Goal: Find contact information: Find contact information

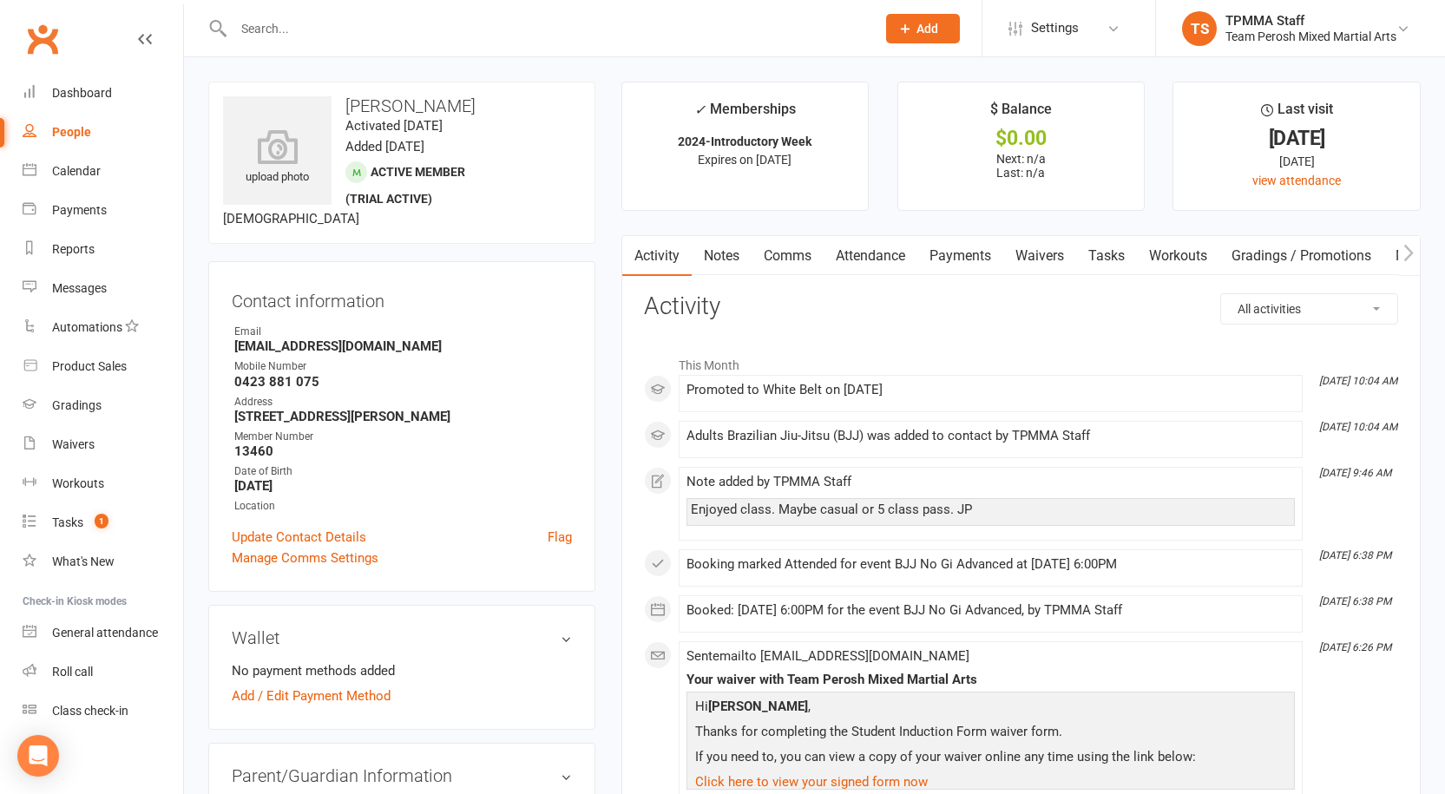
click at [343, 41] on div at bounding box center [535, 28] width 655 height 56
click at [343, 40] on input "text" at bounding box center [545, 28] width 635 height 24
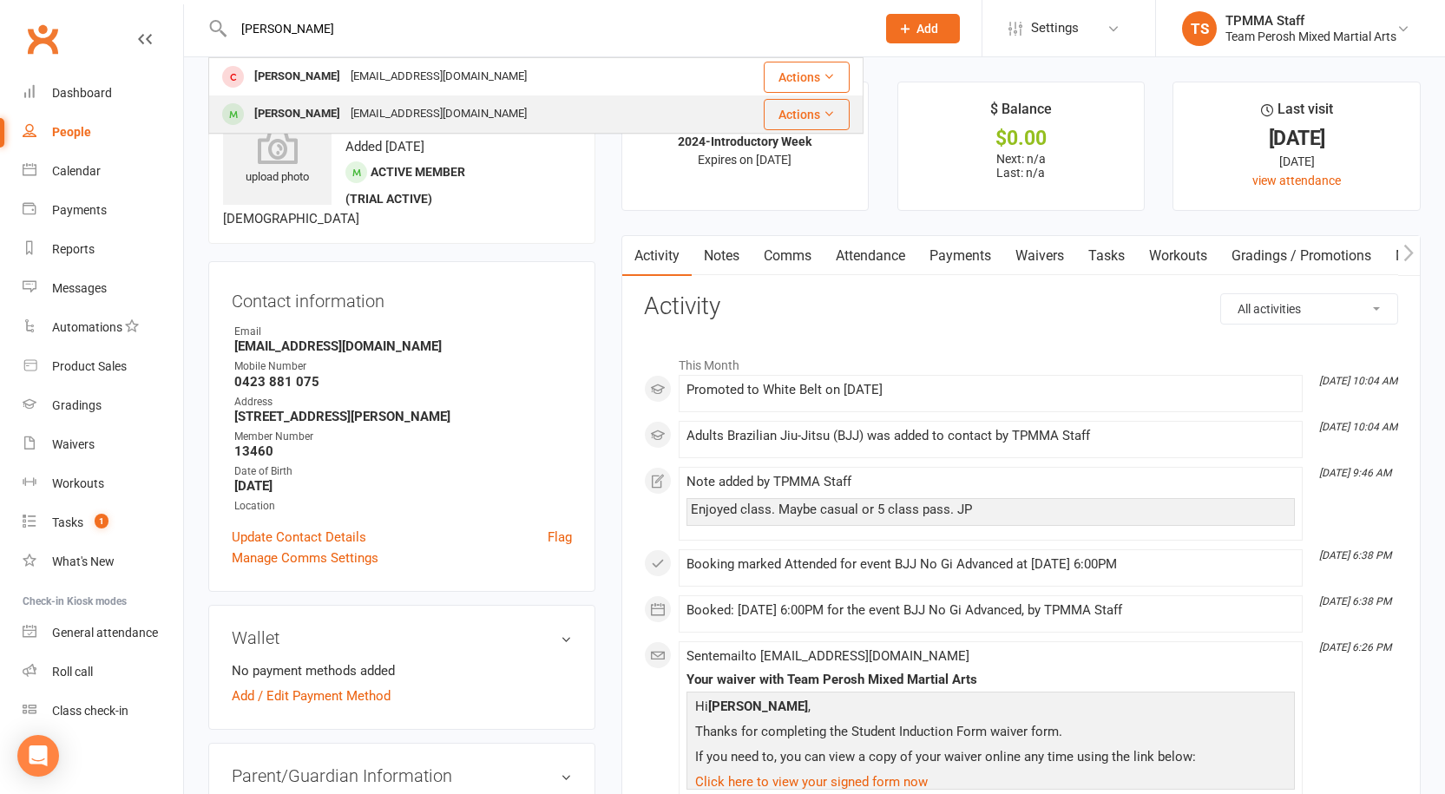
type input "[PERSON_NAME]"
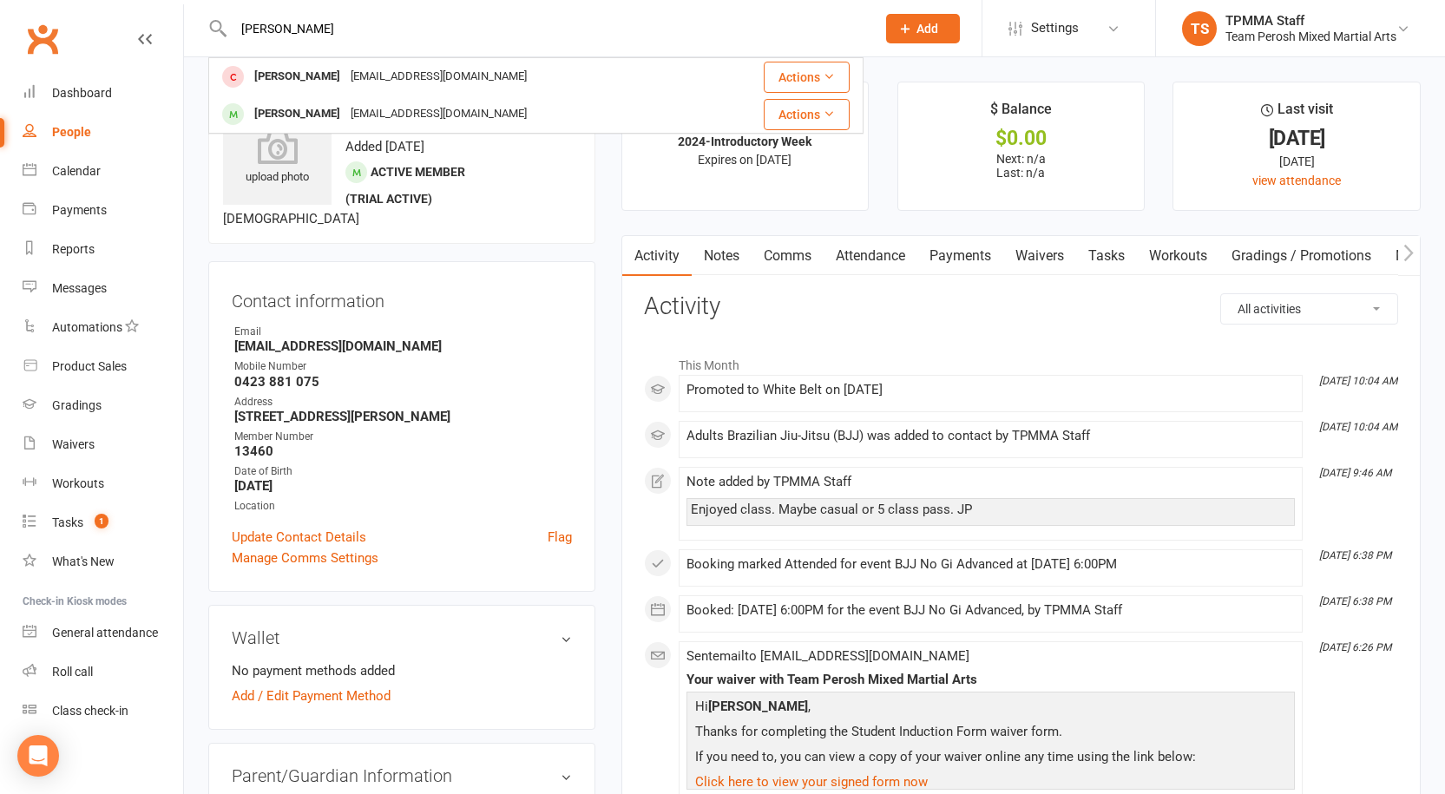
click at [345, 126] on div "[EMAIL_ADDRESS][DOMAIN_NAME]" at bounding box center [438, 114] width 187 height 25
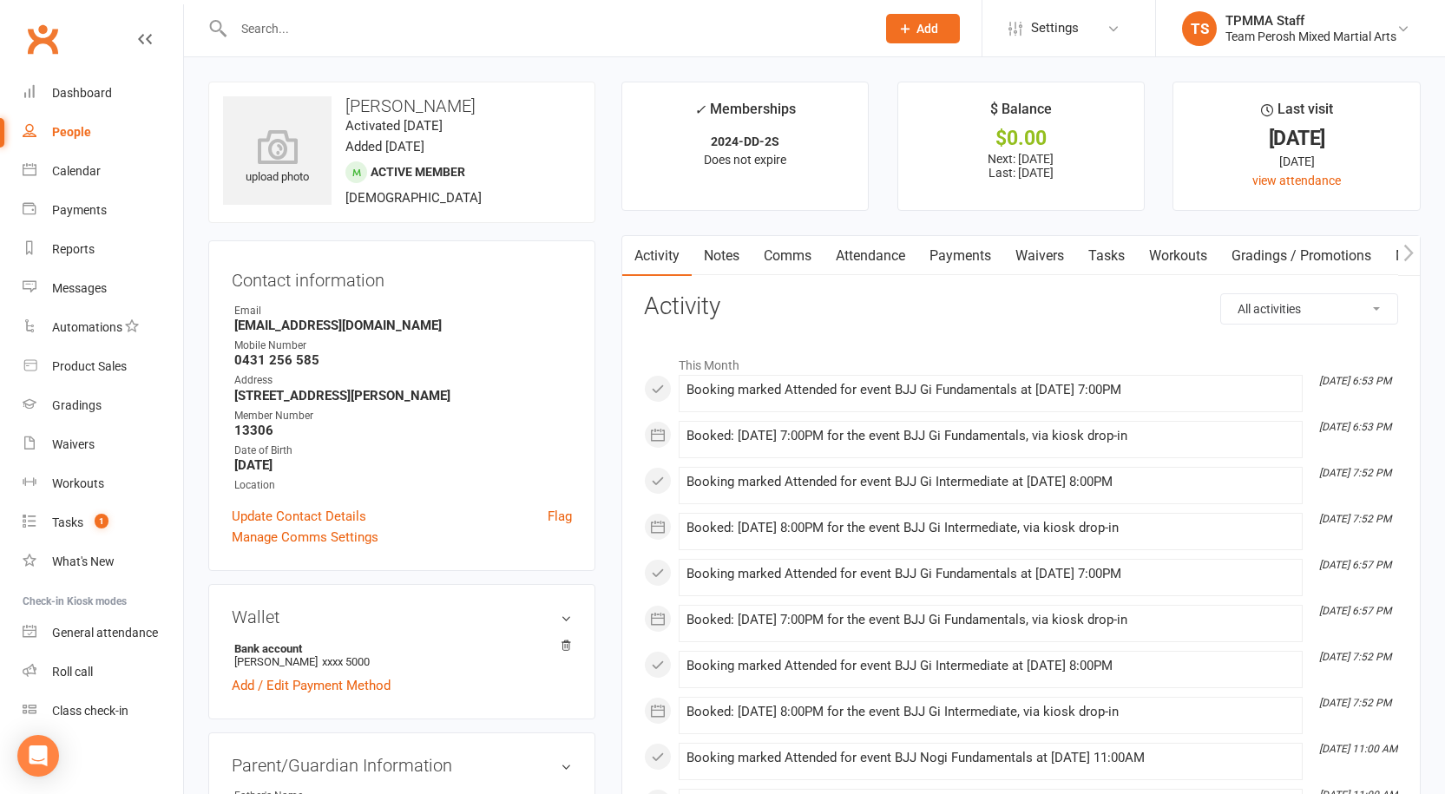
click at [963, 252] on link "Payments" at bounding box center [960, 256] width 86 height 40
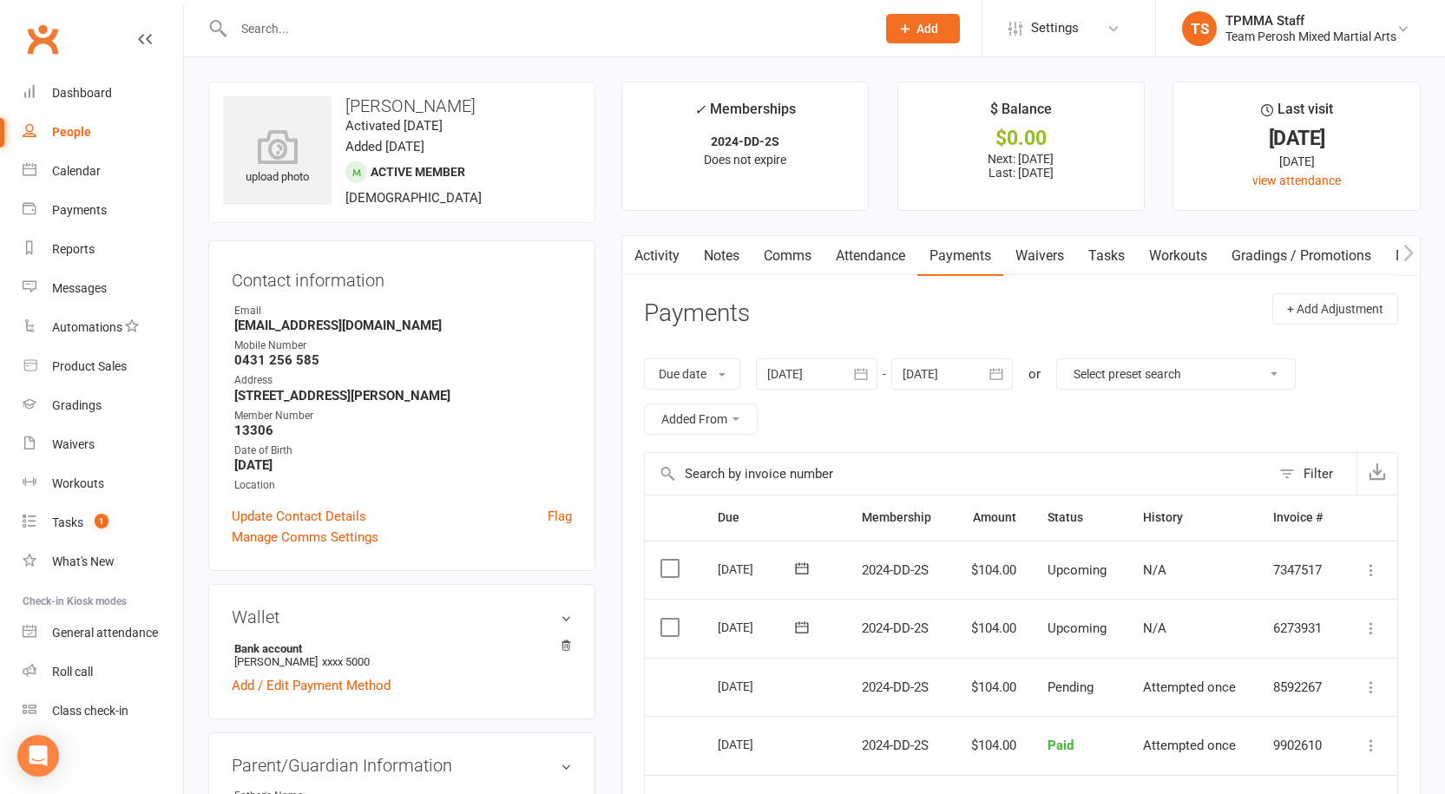
click at [369, 29] on input "text" at bounding box center [545, 28] width 635 height 24
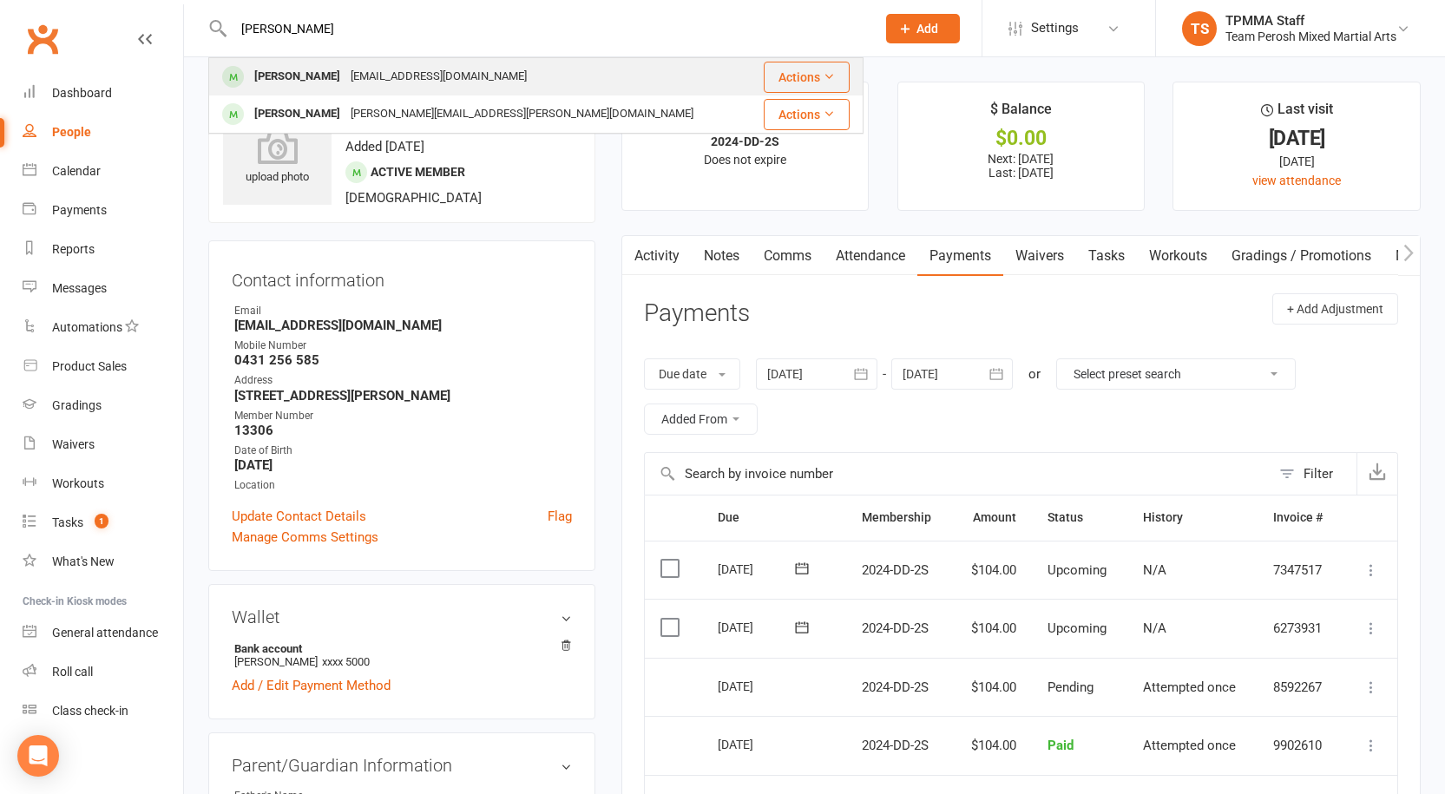
type input "[PERSON_NAME]"
click at [380, 76] on div "[EMAIL_ADDRESS][DOMAIN_NAME]" at bounding box center [438, 76] width 187 height 25
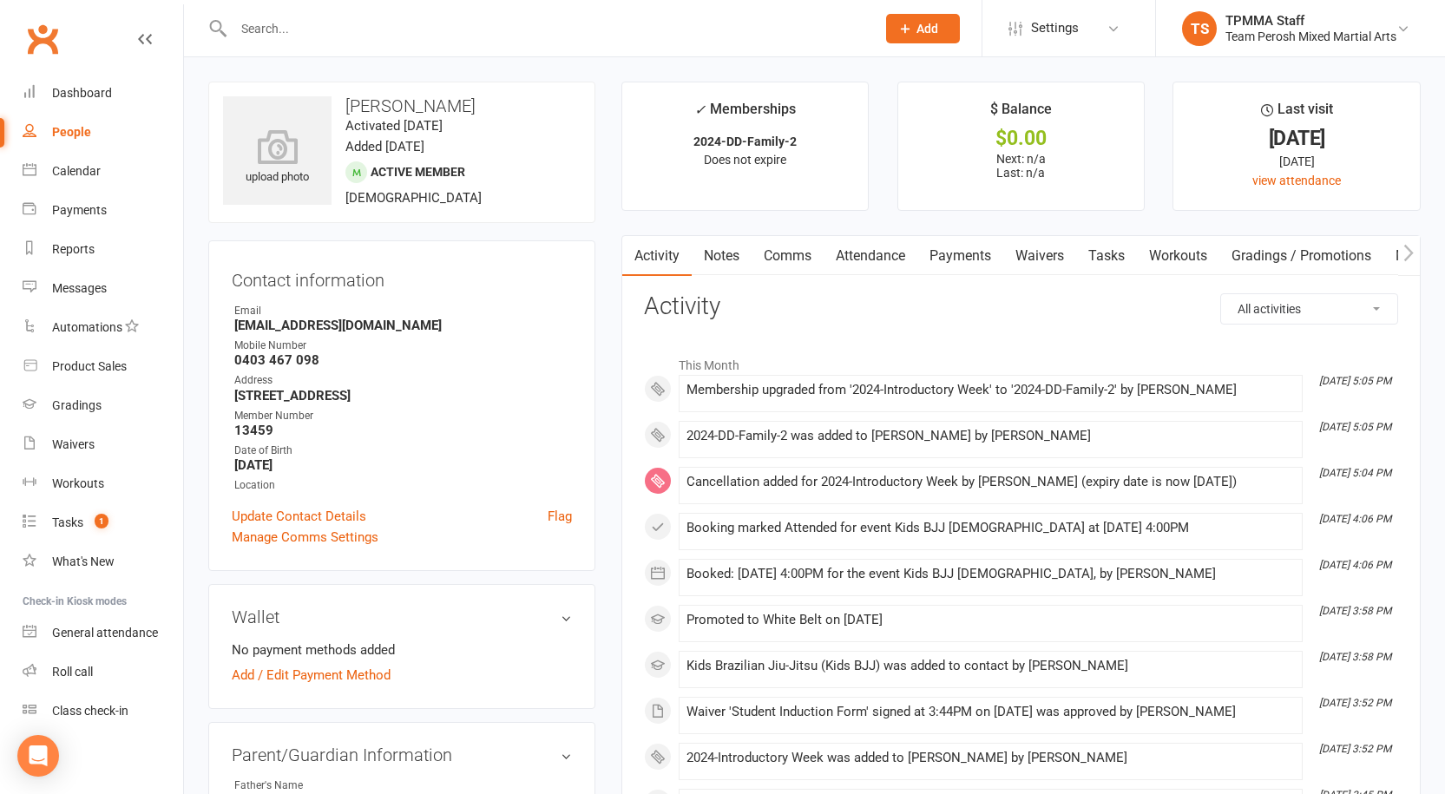
click at [78, 136] on div "People" at bounding box center [71, 132] width 39 height 14
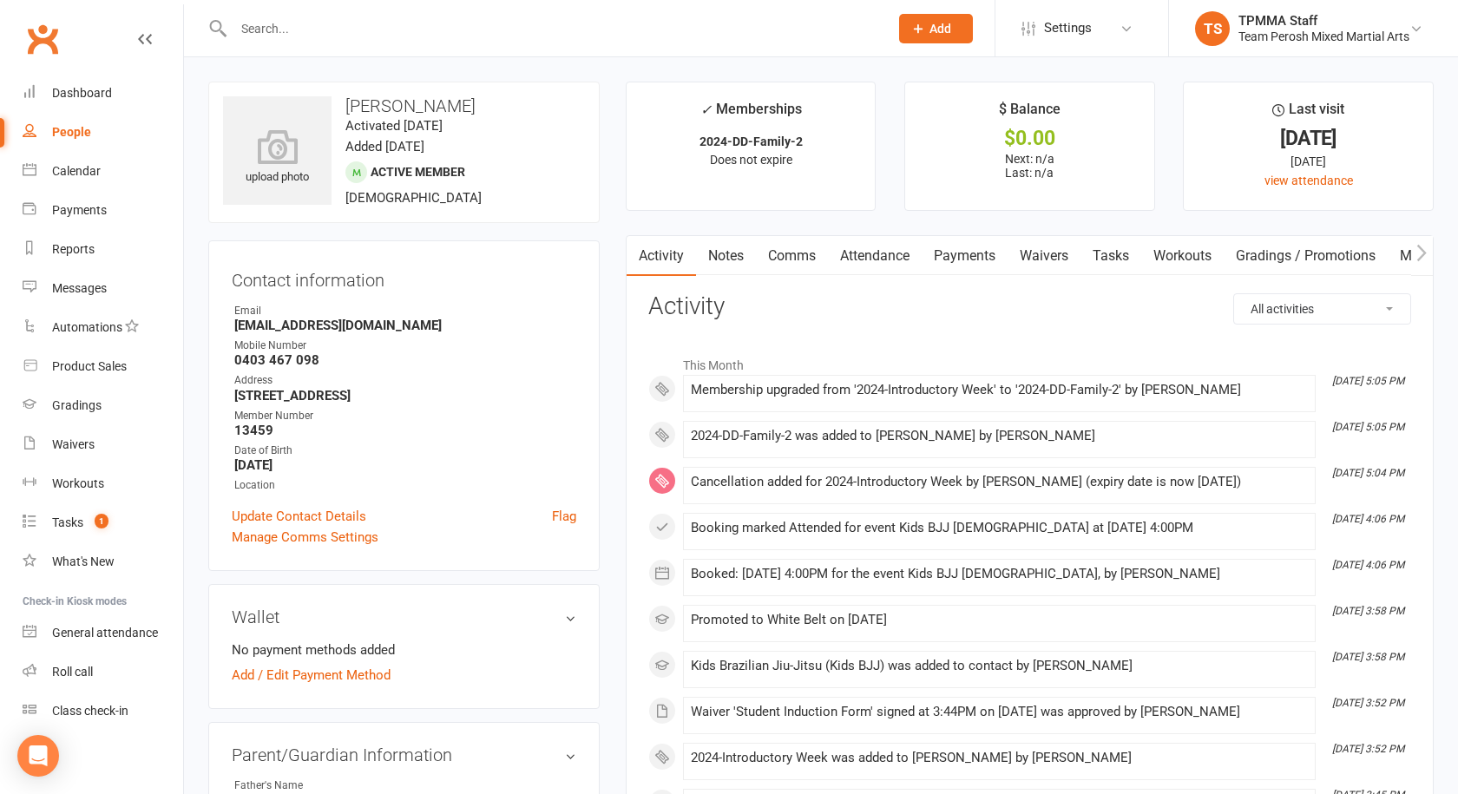
select select "active_trial"
select select "100"
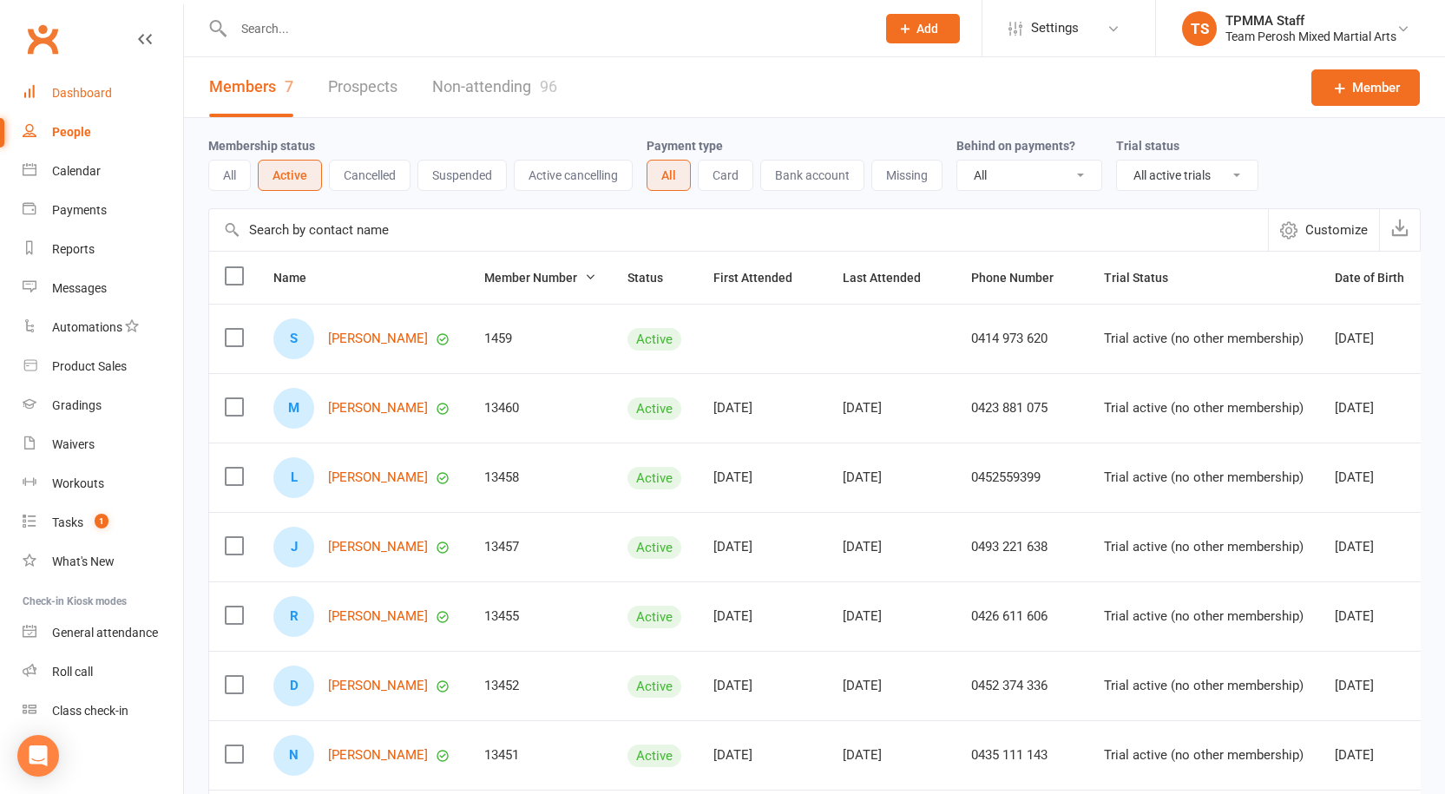
click at [87, 93] on div "Dashboard" at bounding box center [82, 93] width 60 height 14
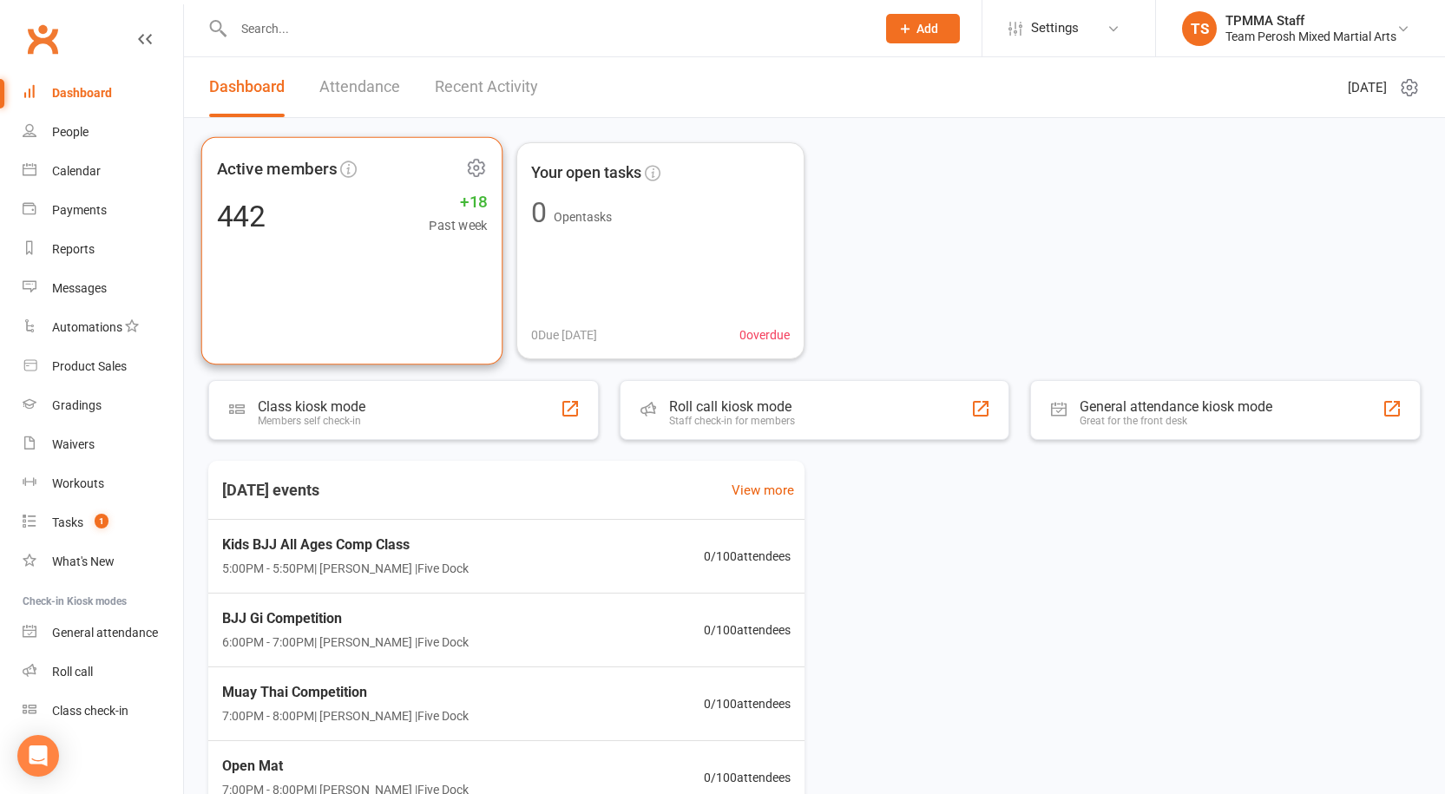
click at [265, 172] on span "Active members" at bounding box center [277, 168] width 121 height 26
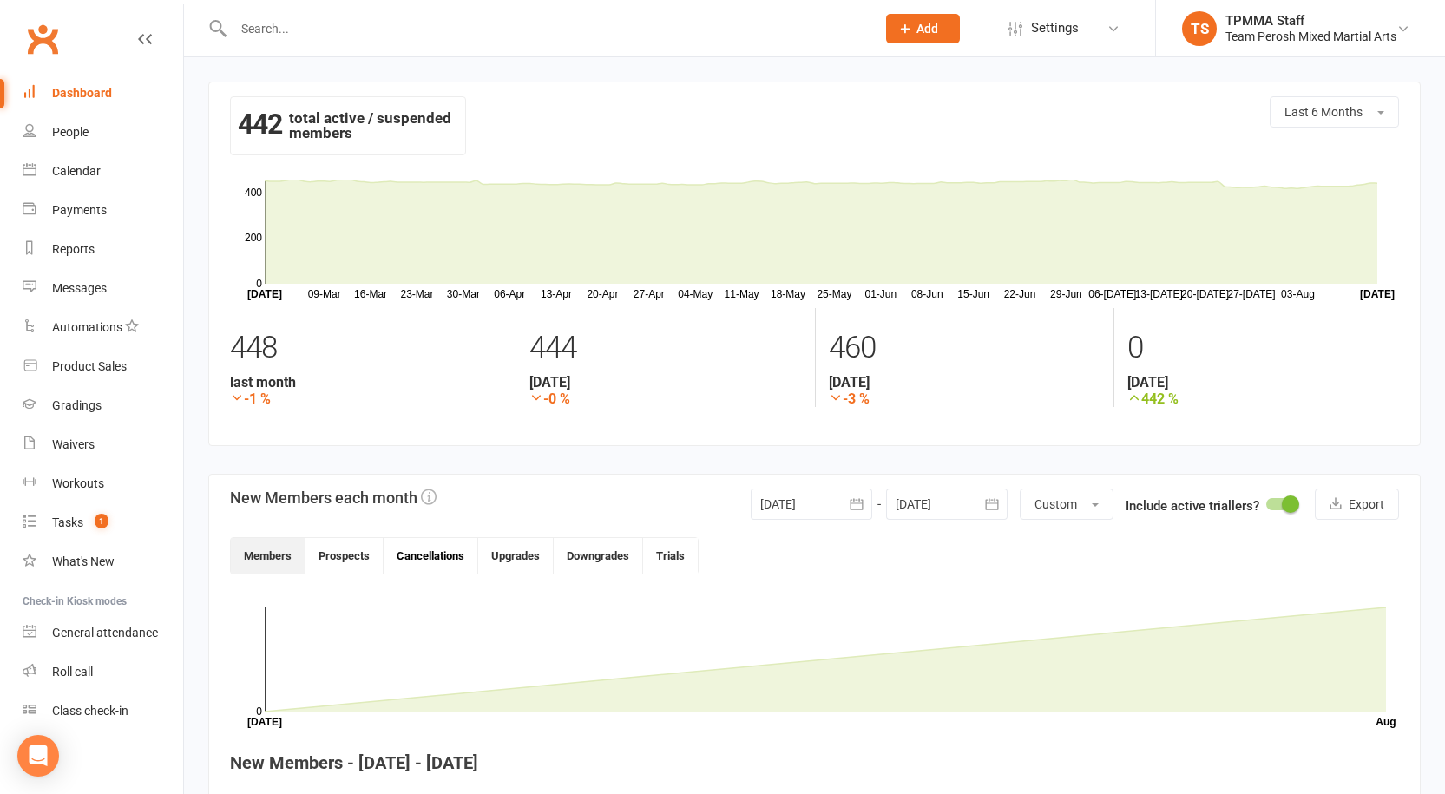
click at [429, 553] on button "Cancellations" at bounding box center [430, 556] width 95 height 36
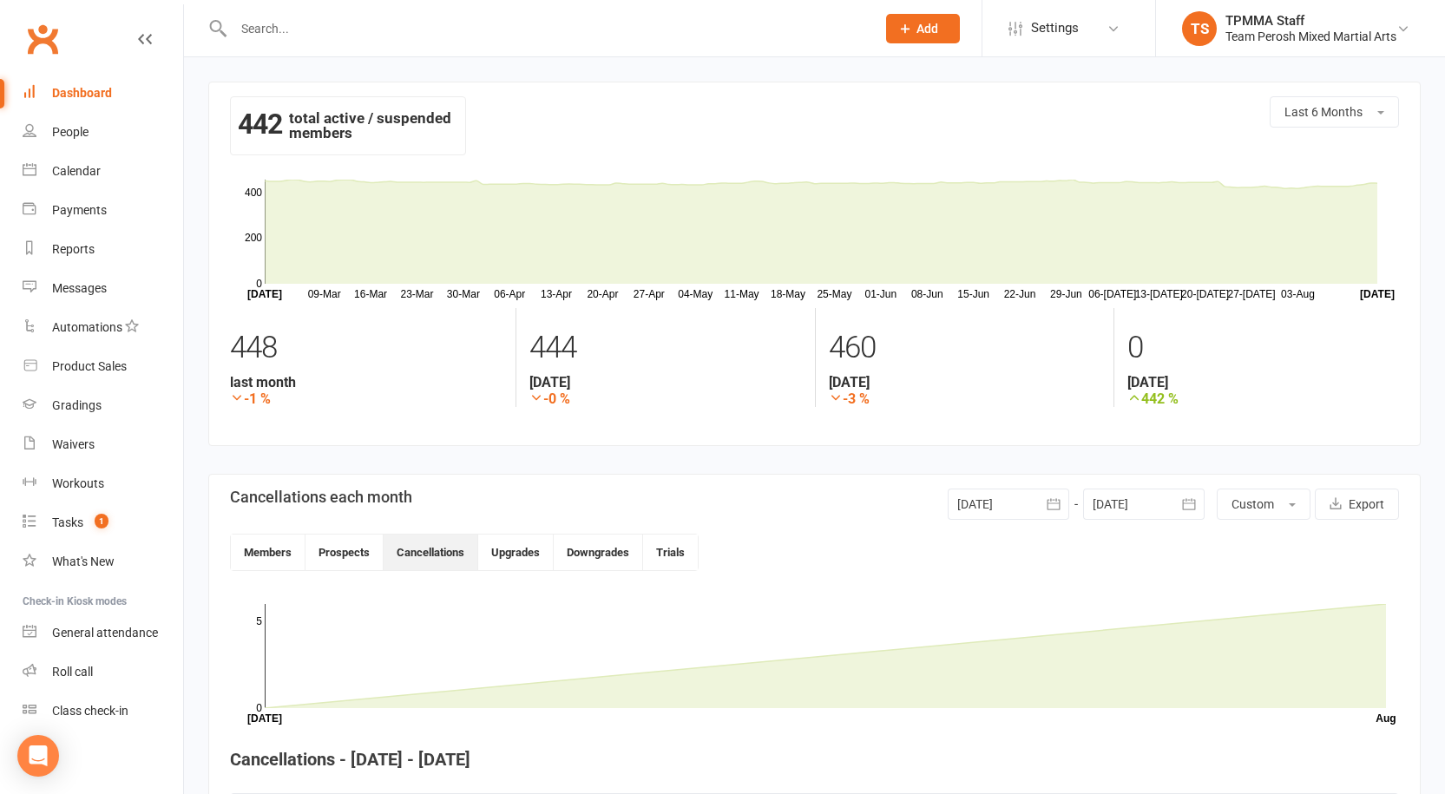
click at [1052, 507] on icon "button" at bounding box center [1053, 503] width 17 height 17
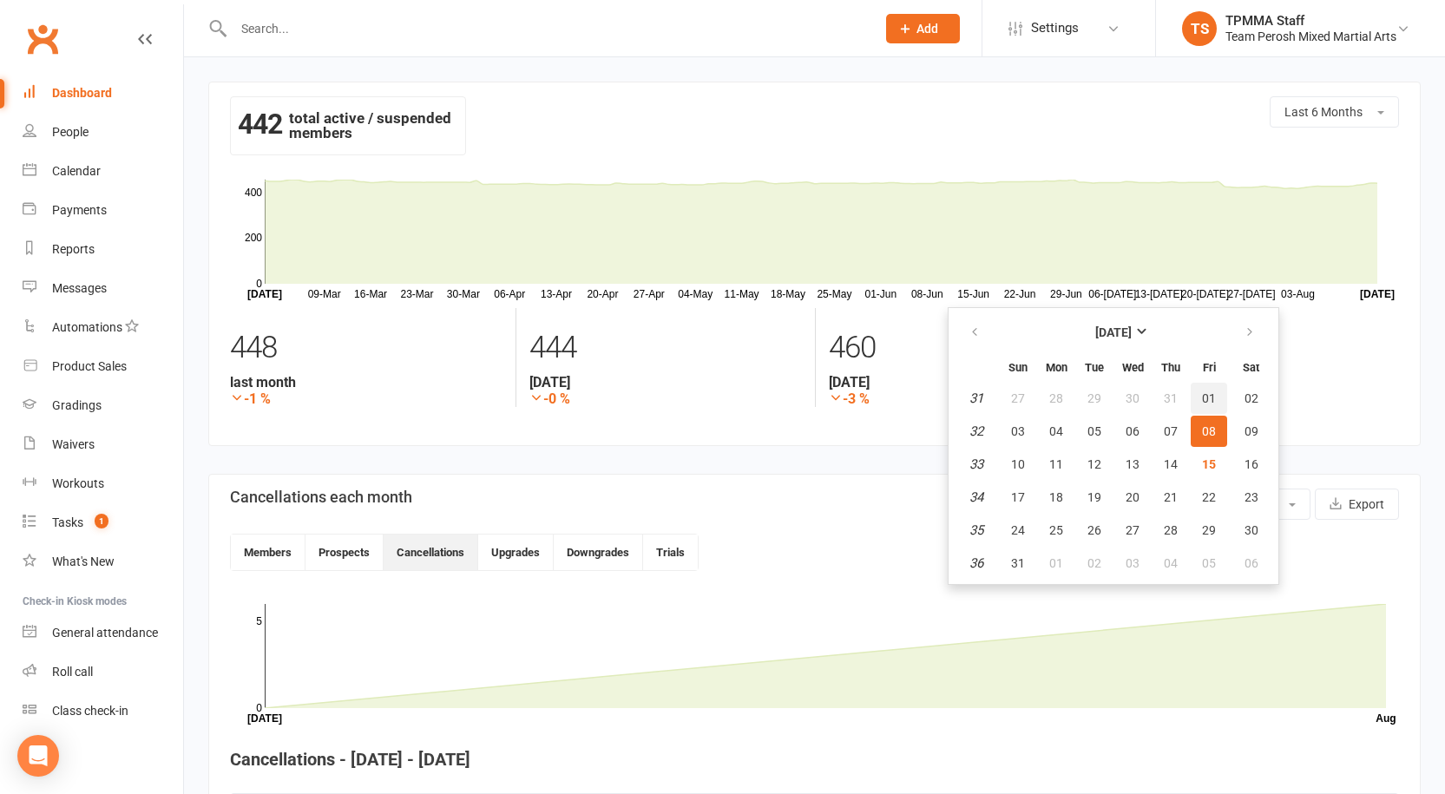
click at [1213, 401] on span "01" at bounding box center [1209, 398] width 14 height 14
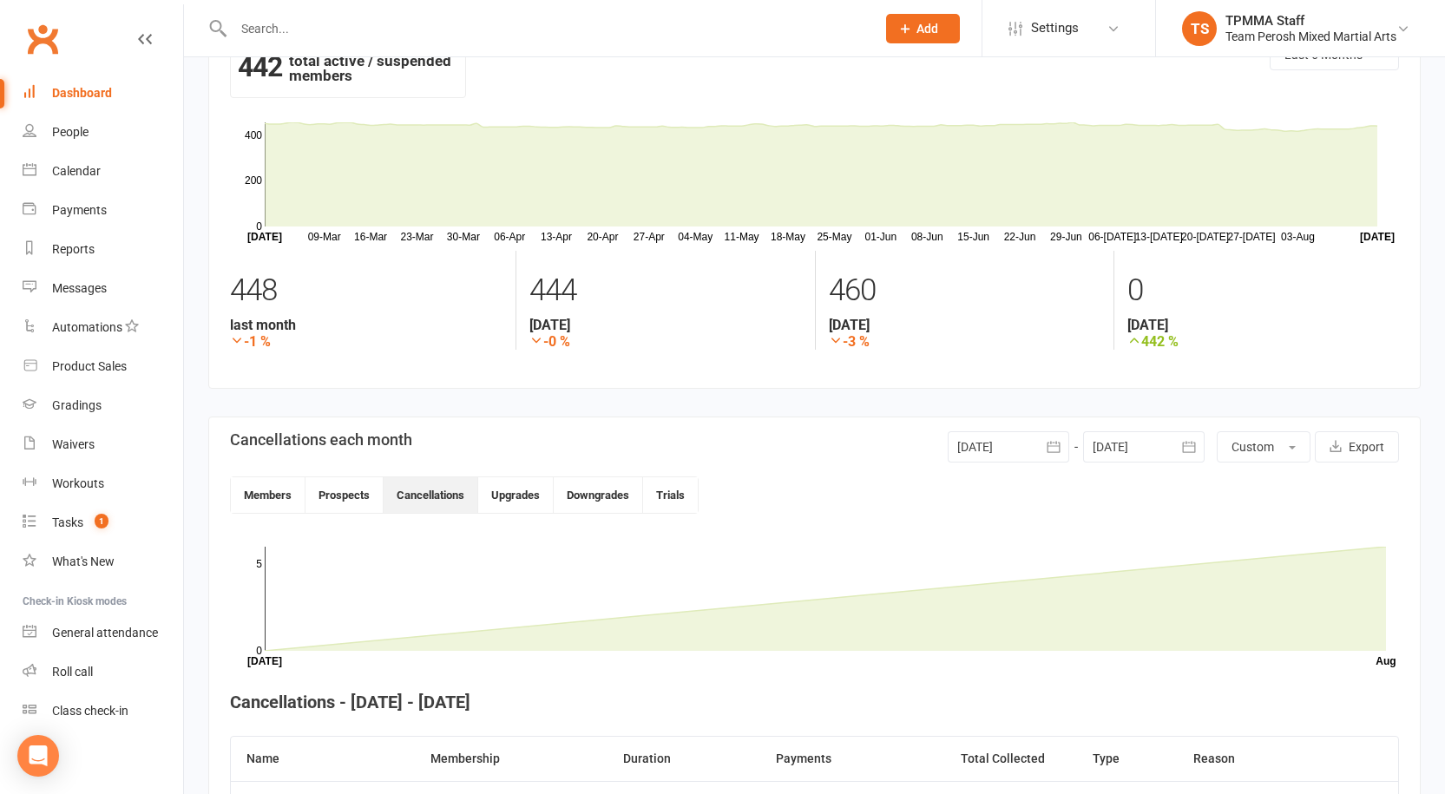
scroll to position [87, 0]
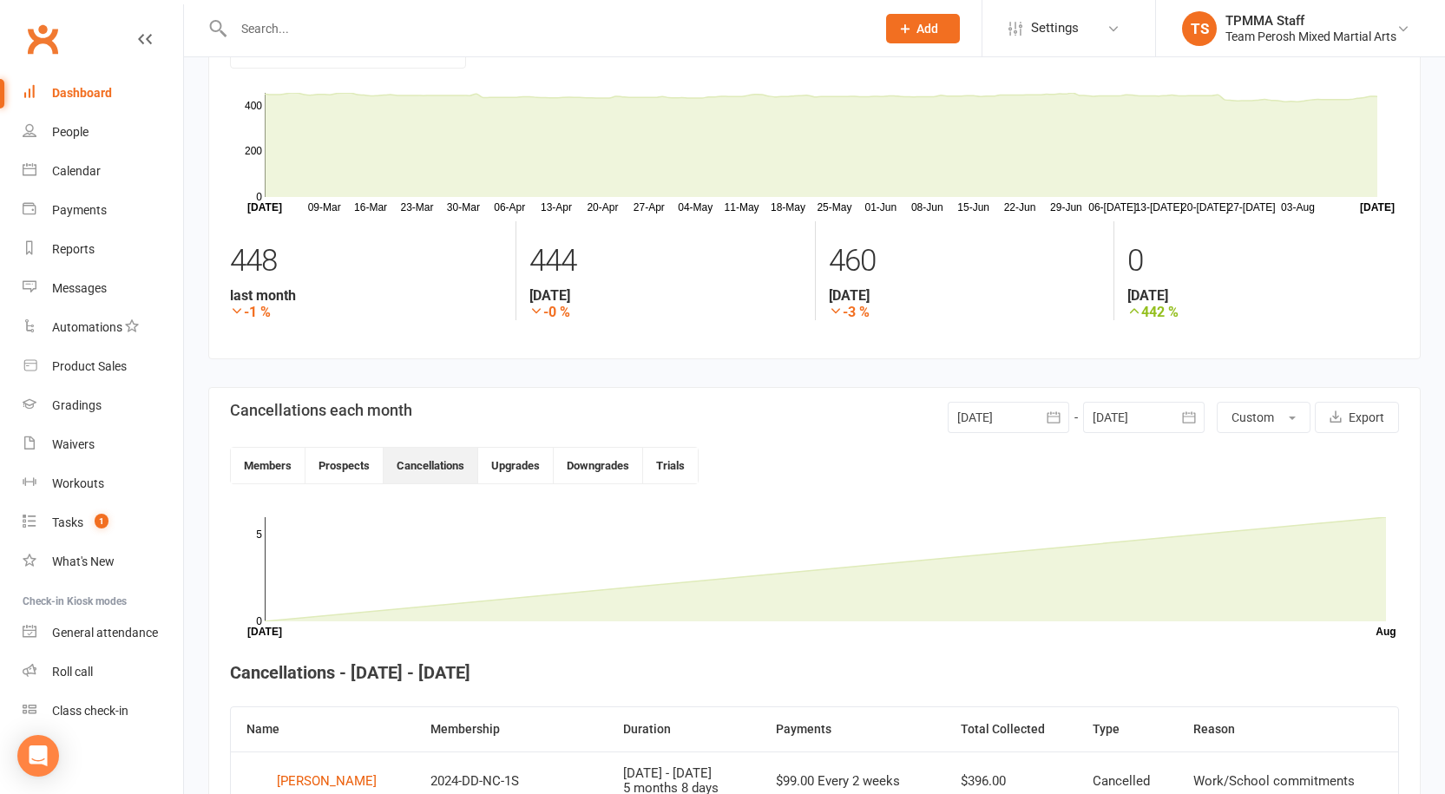
click at [1043, 414] on button "button" at bounding box center [1053, 417] width 31 height 31
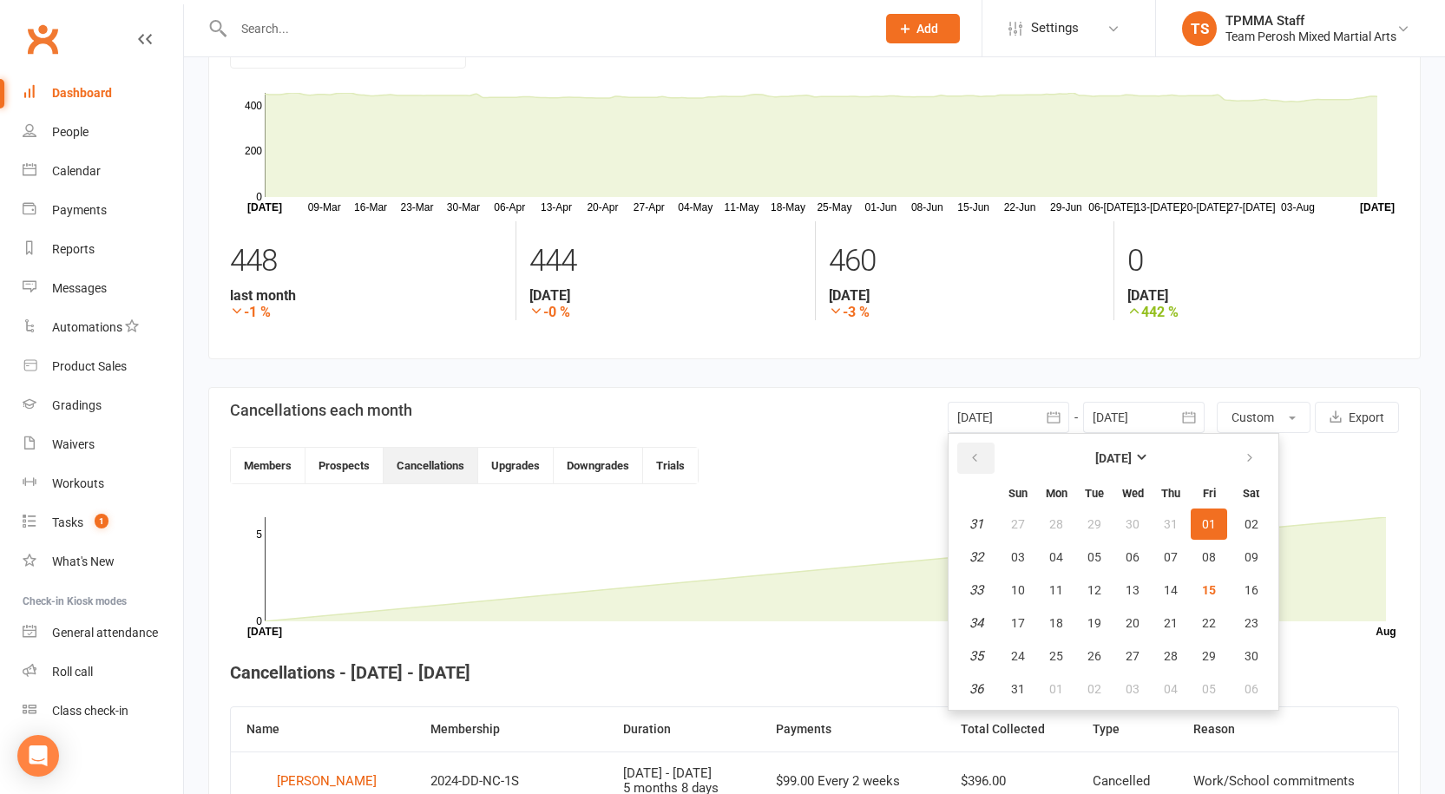
click at [975, 450] on button "button" at bounding box center [975, 457] width 37 height 31
click at [1133, 520] on span "02" at bounding box center [1132, 524] width 14 height 14
type input "[DATE]"
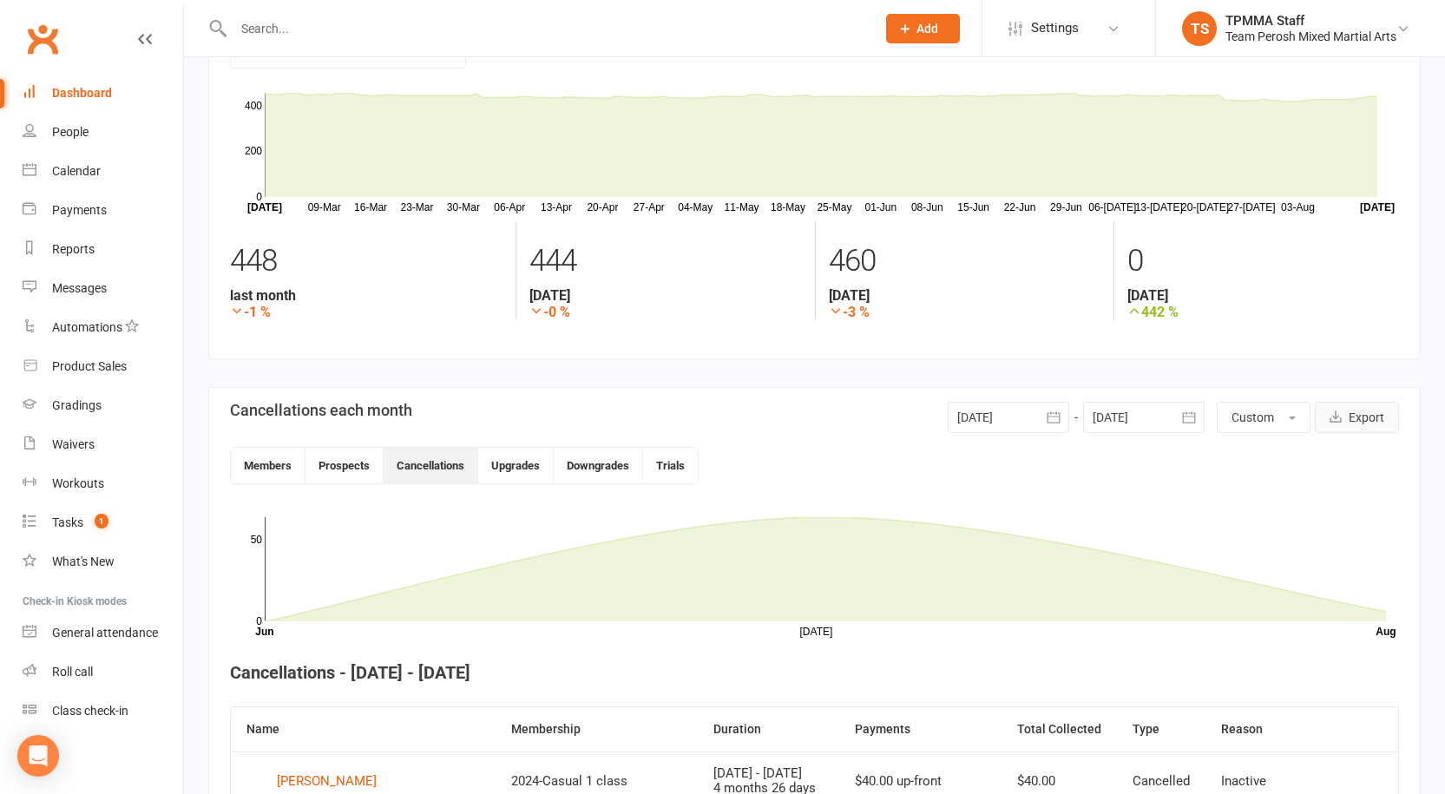
click at [1382, 426] on button "Export" at bounding box center [1356, 417] width 84 height 31
click at [326, 23] on input "text" at bounding box center [545, 28] width 635 height 24
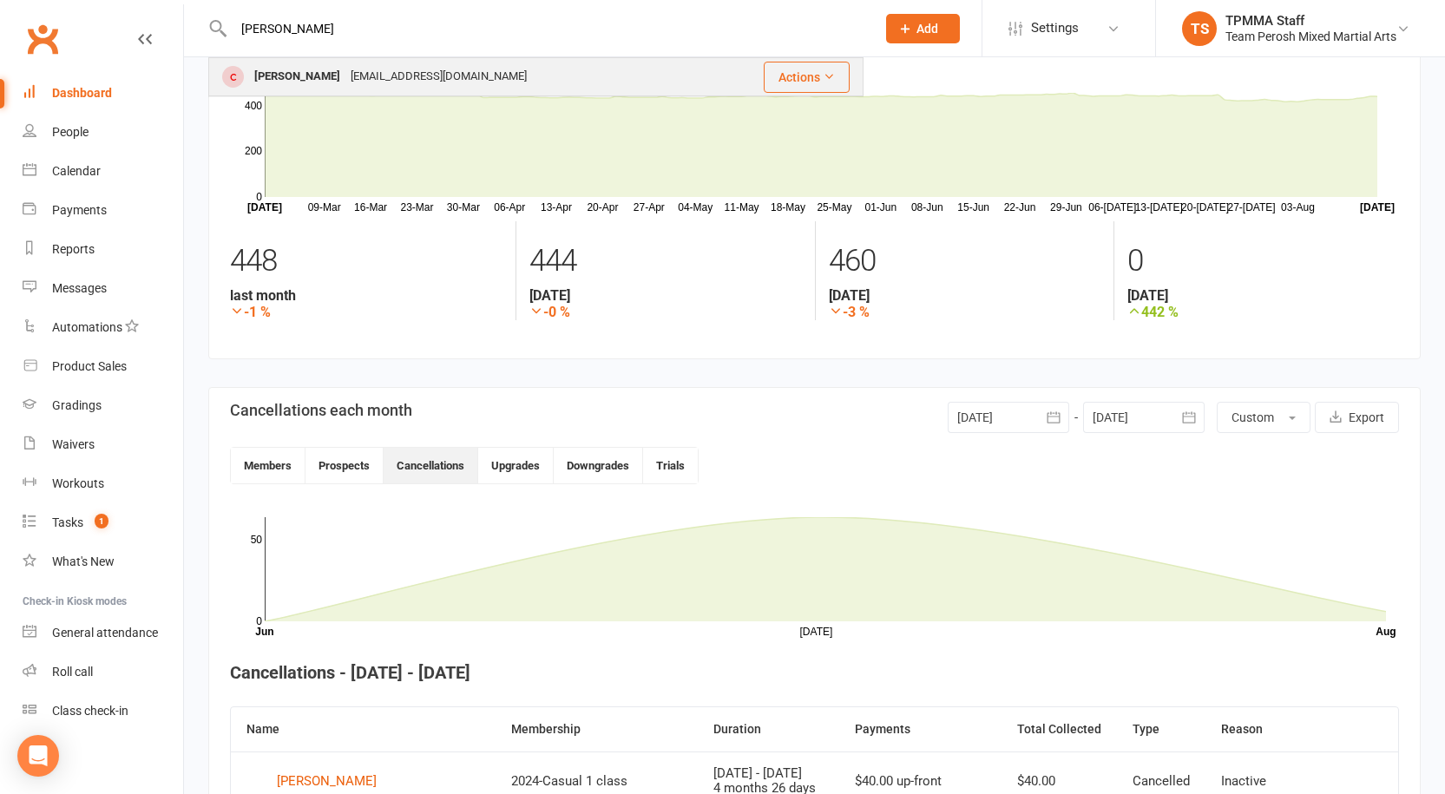
type input "[PERSON_NAME]"
click at [369, 64] on div "[EMAIL_ADDRESS][DOMAIN_NAME]" at bounding box center [438, 76] width 187 height 25
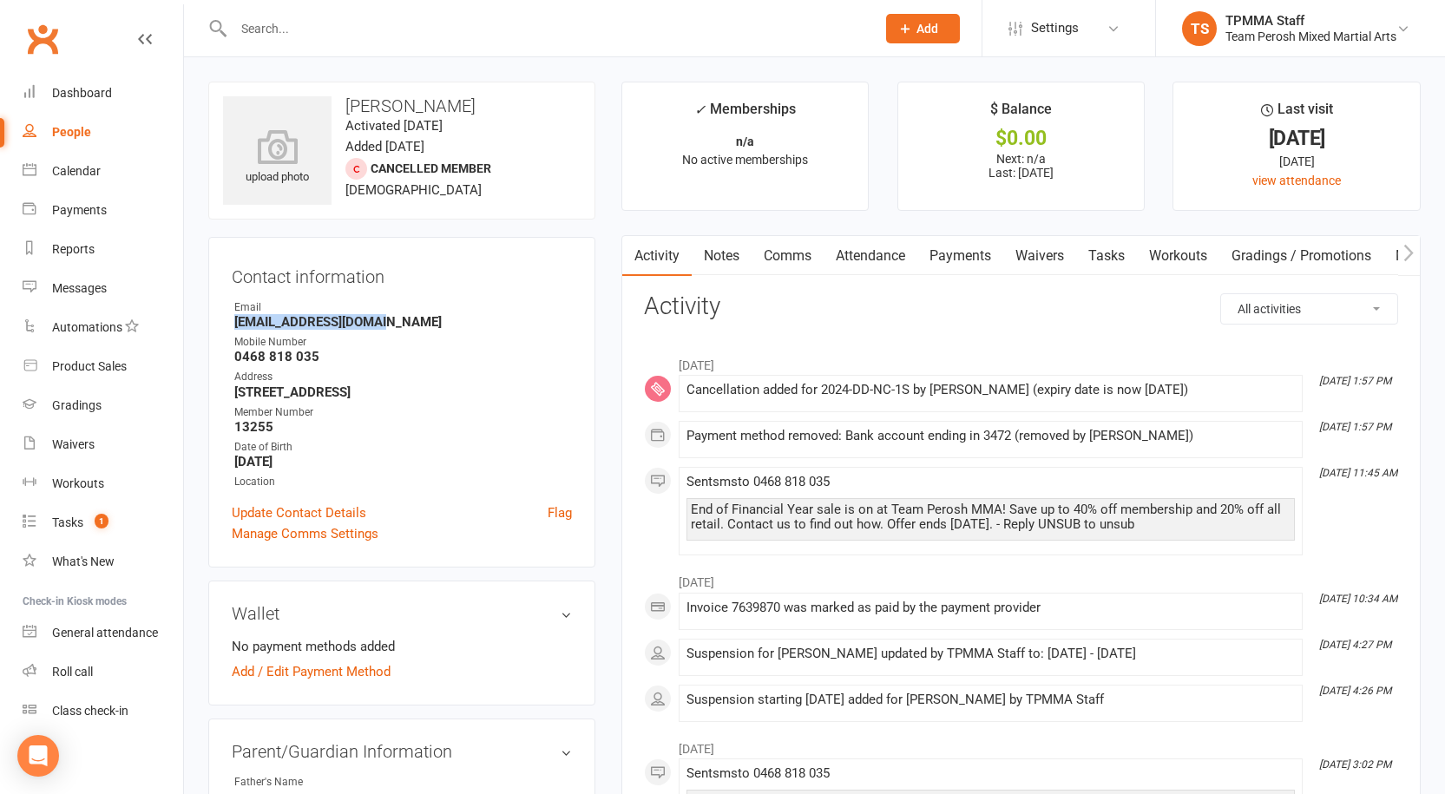
drag, startPoint x: 385, startPoint y: 323, endPoint x: 252, endPoint y: 329, distance: 133.7
click at [228, 323] on div "Contact information Owner Email [EMAIL_ADDRESS][DOMAIN_NAME] Mobile Number [PHO…" at bounding box center [401, 402] width 387 height 331
copy strong "[EMAIL_ADDRESS][DOMAIN_NAME]"
drag, startPoint x: 331, startPoint y: 357, endPoint x: 233, endPoint y: 362, distance: 98.2
click at [233, 362] on li "Mobile Number [PHONE_NUMBER]" at bounding box center [402, 349] width 340 height 30
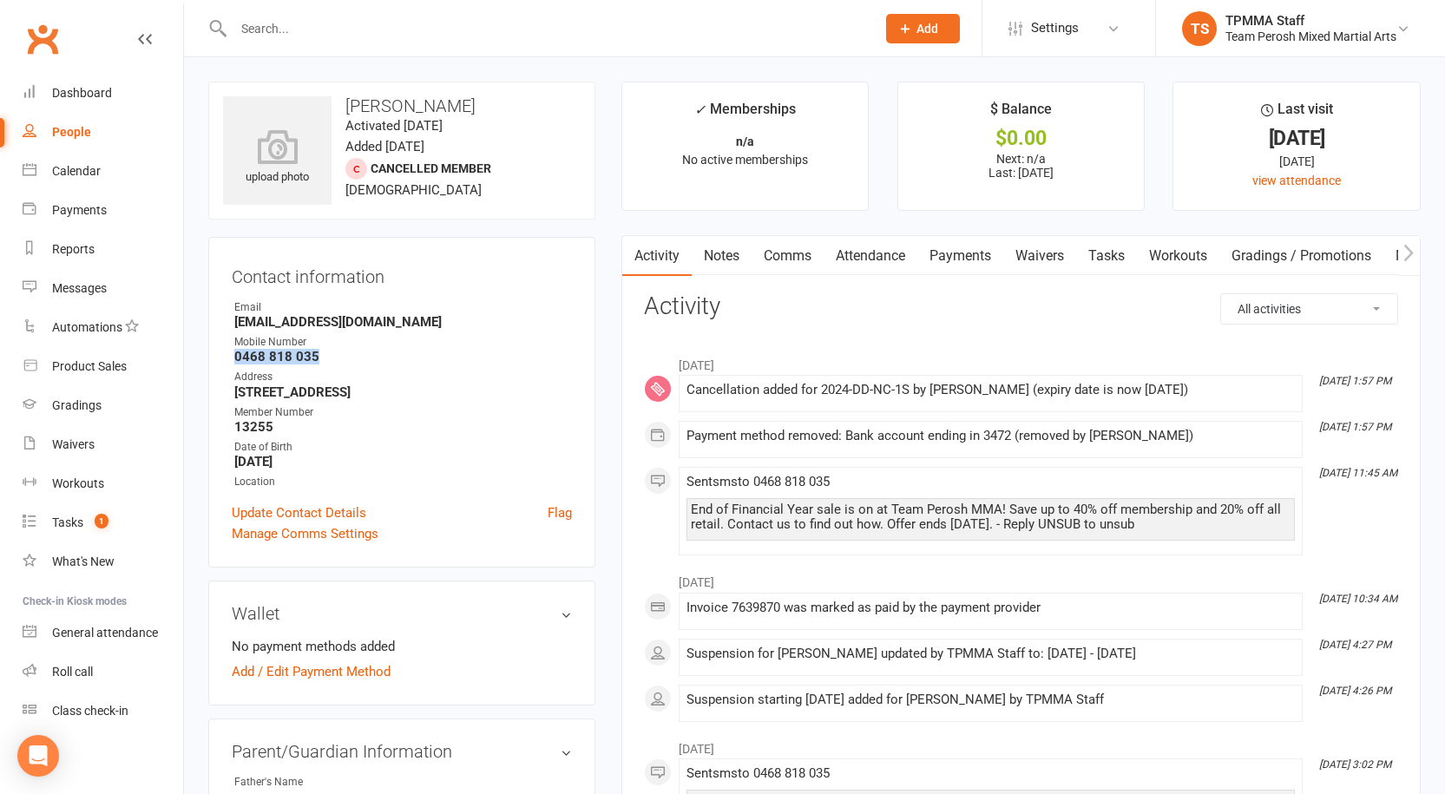
copy strong "0468 818 035"
